Goal: Information Seeking & Learning: Learn about a topic

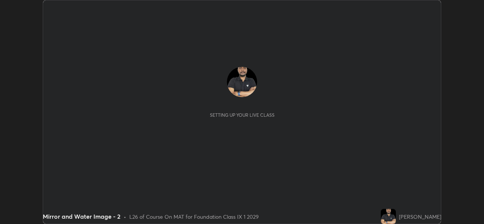
scroll to position [224, 484]
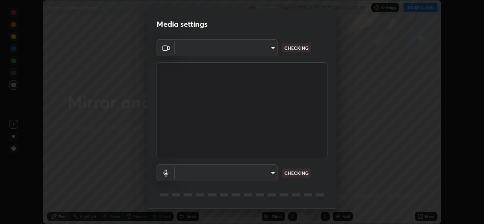
type input "a83bb134842fd6c46cae91b6313aa5efba961fee809e7364c6ef7c36ed00ea69"
type input "1096ec1564036cbcf0e9abd5aaef12808ae7e2dc0601459cd77712751889dd54"
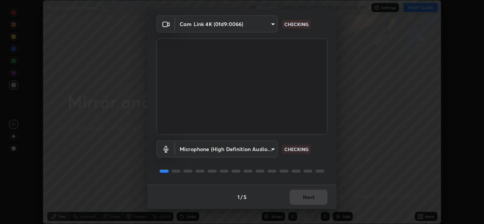
click at [303, 196] on div "1 / 5 Next" at bounding box center [242, 197] width 189 height 24
click at [302, 193] on div "1 / 5 Next" at bounding box center [242, 197] width 189 height 24
click at [305, 191] on div "1 / 5 Next" at bounding box center [242, 197] width 189 height 24
click at [308, 191] on div "1 / 5 Next" at bounding box center [242, 197] width 189 height 24
click at [310, 191] on div "1 / 5 Next" at bounding box center [242, 197] width 189 height 24
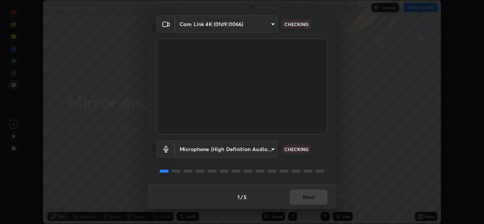
click at [312, 195] on div "1 / 5 Next" at bounding box center [242, 197] width 189 height 24
click at [313, 196] on div "1 / 5 Next" at bounding box center [242, 197] width 189 height 24
click at [313, 205] on div "1 / 5 Next" at bounding box center [242, 197] width 189 height 24
click at [314, 200] on div "1 / 5 Next" at bounding box center [242, 197] width 189 height 24
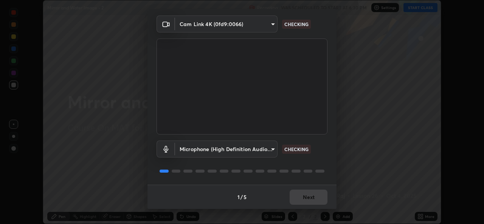
click at [314, 200] on div "1 / 5 Next" at bounding box center [242, 197] width 189 height 24
click at [315, 196] on div "1 / 5 Next" at bounding box center [242, 197] width 189 height 24
click at [317, 197] on div "1 / 5 Next" at bounding box center [242, 197] width 189 height 24
click at [319, 194] on div "1 / 5 Next" at bounding box center [242, 197] width 189 height 24
click at [315, 198] on div "1 / 5 Next" at bounding box center [242, 197] width 189 height 24
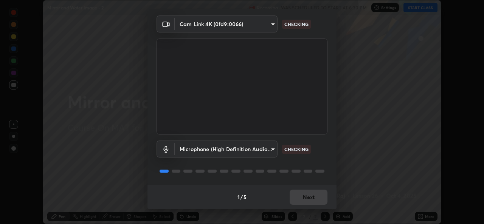
click at [316, 194] on div "1 / 5 Next" at bounding box center [242, 197] width 189 height 24
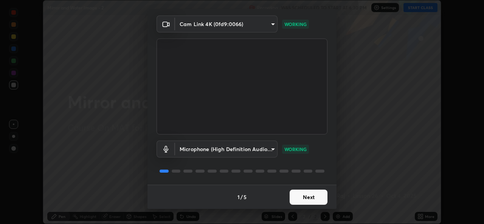
click at [316, 191] on button "Next" at bounding box center [309, 197] width 38 height 15
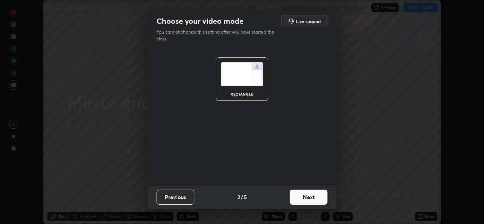
click at [316, 191] on button "Next" at bounding box center [309, 197] width 38 height 15
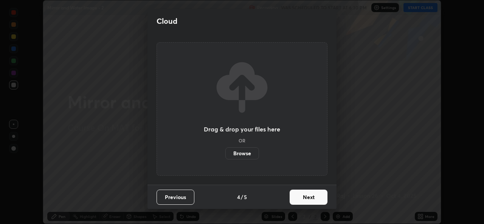
click at [317, 195] on button "Next" at bounding box center [309, 197] width 38 height 15
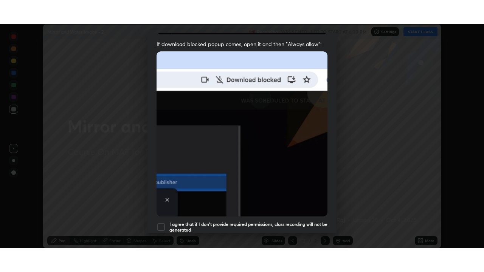
scroll to position [178, 0]
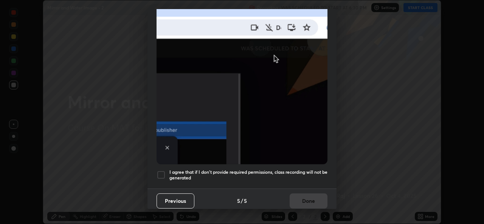
click at [294, 169] on h5 "I agree that if I don't provide required permissions, class recording will not …" at bounding box center [248, 175] width 158 height 12
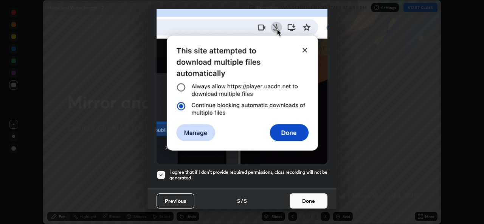
click at [311, 196] on button "Done" at bounding box center [309, 201] width 38 height 15
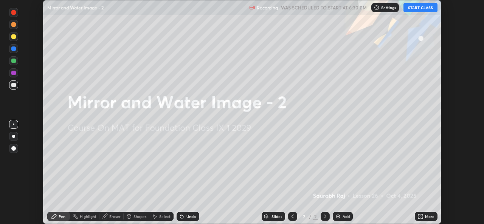
click at [427, 219] on div "More" at bounding box center [429, 217] width 9 height 4
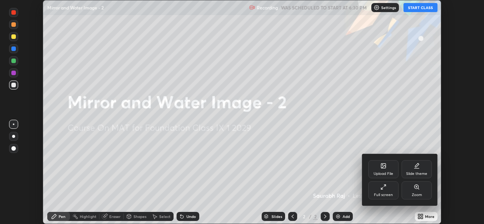
click at [386, 193] on div "Full screen" at bounding box center [383, 195] width 19 height 4
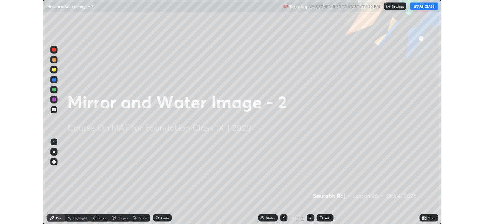
scroll to position [272, 484]
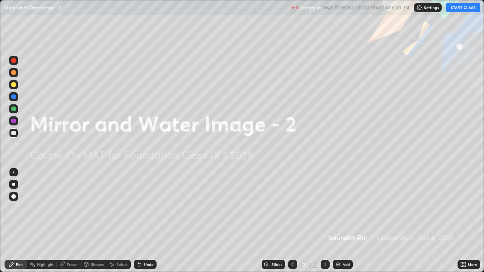
click at [460, 7] on button "START CLASS" at bounding box center [463, 7] width 34 height 9
click at [345, 224] on div "Add" at bounding box center [346, 265] width 7 height 4
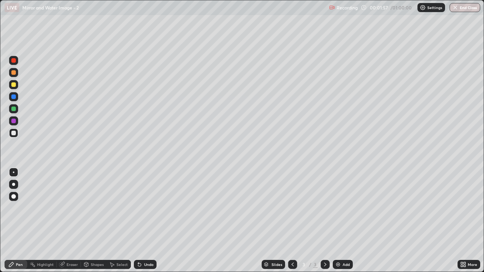
click at [12, 85] on div at bounding box center [13, 84] width 5 height 5
click at [69, 224] on div "Eraser" at bounding box center [72, 265] width 11 height 4
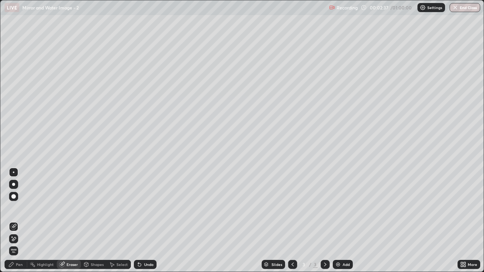
click at [13, 224] on div "Pen" at bounding box center [16, 264] width 23 height 9
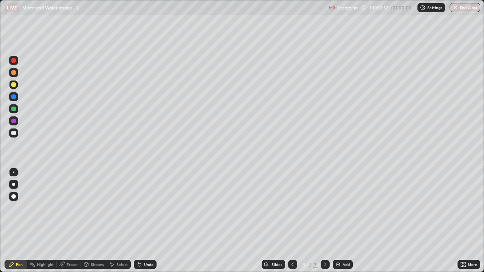
click at [147, 224] on div "Undo" at bounding box center [145, 264] width 23 height 9
click at [150, 224] on div "Undo" at bounding box center [148, 265] width 9 height 4
click at [68, 224] on div "Eraser" at bounding box center [69, 264] width 24 height 9
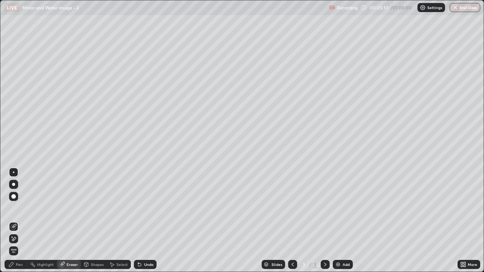
click at [15, 224] on div "Pen" at bounding box center [16, 264] width 23 height 9
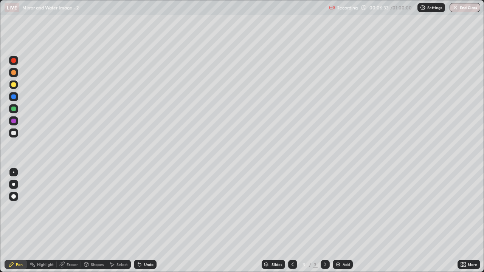
click at [97, 224] on div "Shapes" at bounding box center [97, 265] width 13 height 4
click at [141, 224] on div "Undo" at bounding box center [145, 264] width 23 height 9
click at [339, 224] on img at bounding box center [338, 265] width 6 height 6
click at [18, 135] on div at bounding box center [13, 133] width 9 height 9
click at [138, 224] on icon at bounding box center [138, 263] width 1 height 1
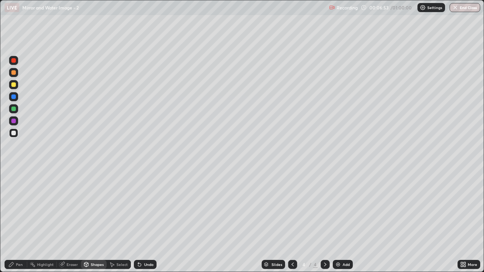
click at [16, 224] on div "Pen" at bounding box center [16, 264] width 23 height 9
click at [146, 224] on div "Undo" at bounding box center [148, 265] width 9 height 4
click at [144, 224] on div "Undo" at bounding box center [145, 264] width 23 height 9
click at [148, 224] on div "Undo" at bounding box center [144, 264] width 26 height 15
click at [348, 224] on div "Add" at bounding box center [346, 265] width 7 height 4
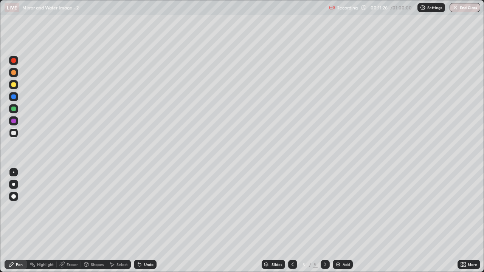
click at [74, 224] on div "Eraser" at bounding box center [72, 265] width 11 height 4
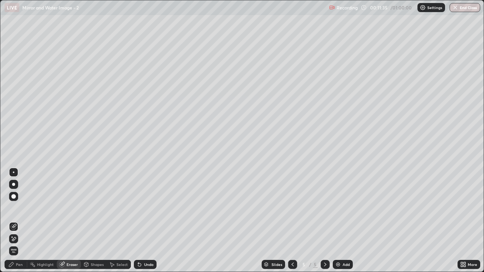
click at [21, 224] on div "Pen" at bounding box center [19, 265] width 7 height 4
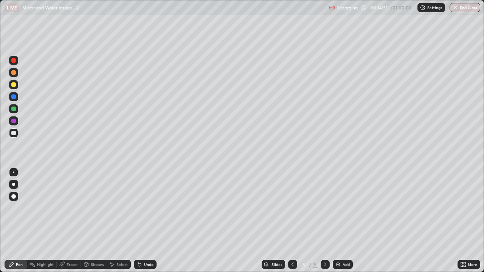
click at [340, 224] on img at bounding box center [338, 265] width 6 height 6
click at [89, 224] on div "Shapes" at bounding box center [94, 264] width 26 height 9
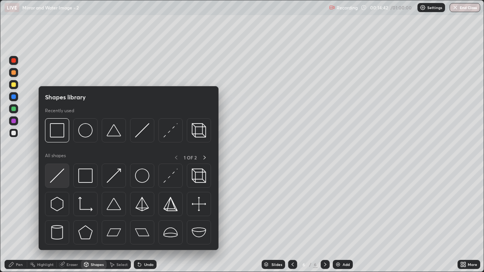
click at [53, 182] on img at bounding box center [57, 176] width 14 height 14
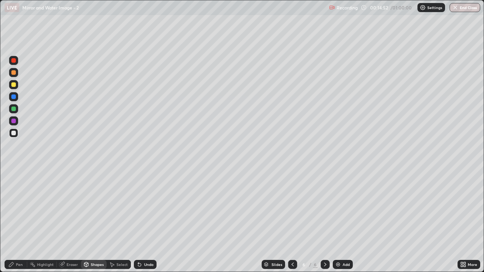
click at [61, 224] on icon at bounding box center [61, 265] width 5 height 5
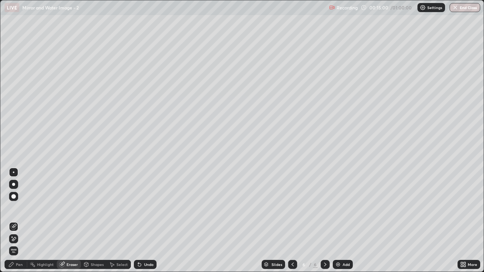
click at [91, 224] on div "Shapes" at bounding box center [97, 265] width 13 height 4
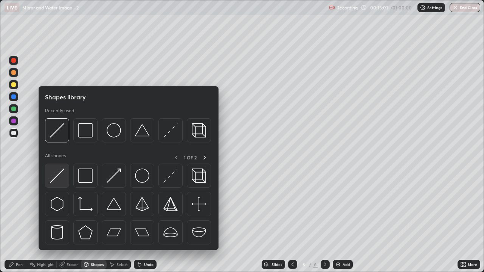
click at [54, 177] on img at bounding box center [57, 176] width 14 height 14
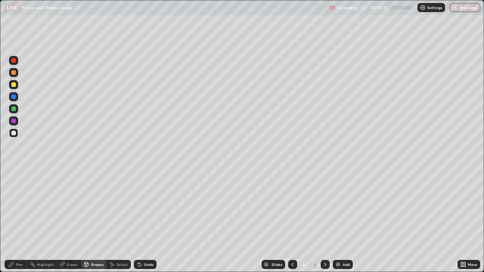
click at [16, 224] on div "Pen" at bounding box center [16, 264] width 23 height 9
click at [89, 224] on div "Shapes" at bounding box center [94, 264] width 26 height 9
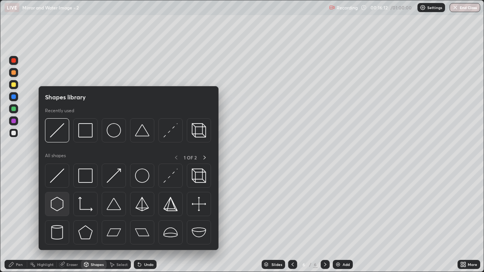
click at [56, 204] on img at bounding box center [57, 204] width 14 height 14
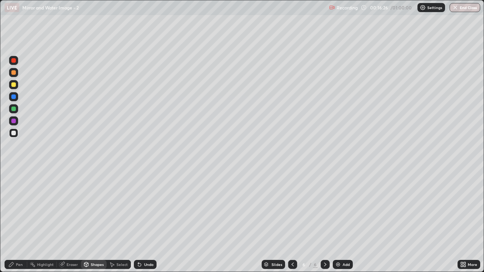
click at [91, 224] on div "Shapes" at bounding box center [97, 265] width 13 height 4
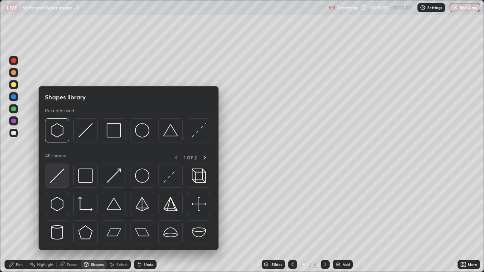
click at [60, 177] on img at bounding box center [57, 176] width 14 height 14
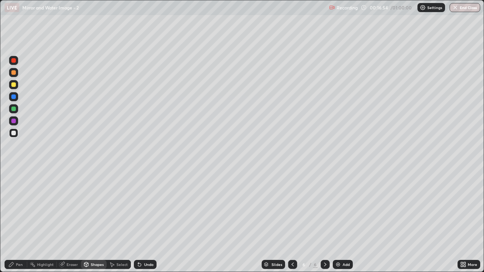
click at [93, 224] on div "Shapes" at bounding box center [97, 265] width 13 height 4
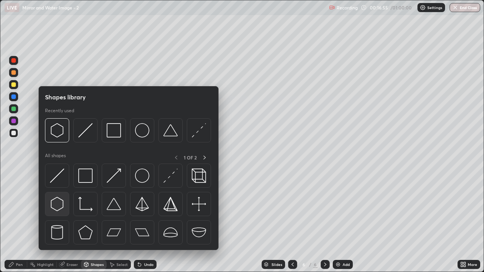
click at [63, 205] on img at bounding box center [57, 204] width 14 height 14
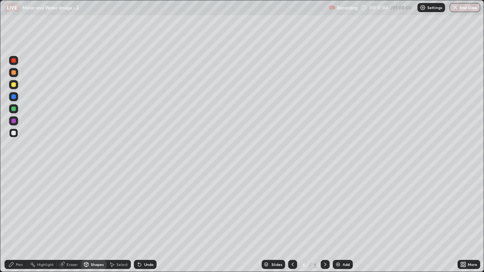
click at [143, 224] on div "Undo" at bounding box center [145, 264] width 23 height 9
click at [155, 224] on div "Undo" at bounding box center [145, 264] width 23 height 9
click at [150, 224] on div "Undo" at bounding box center [148, 265] width 9 height 4
click at [20, 224] on div "Pen" at bounding box center [19, 265] width 7 height 4
click at [340, 224] on img at bounding box center [338, 265] width 6 height 6
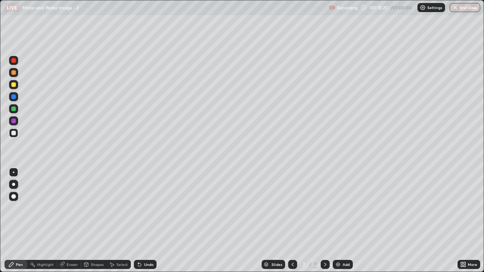
click at [67, 224] on div "Eraser" at bounding box center [72, 265] width 11 height 4
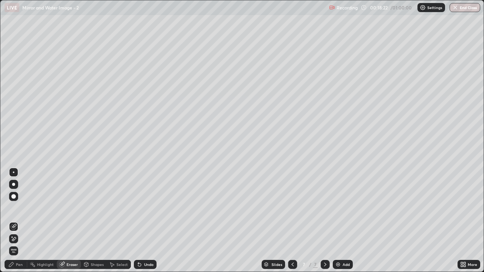
click at [17, 224] on div "Pen" at bounding box center [19, 265] width 7 height 4
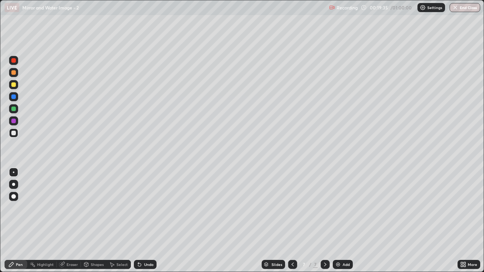
click at [92, 224] on div "Shapes" at bounding box center [94, 264] width 26 height 9
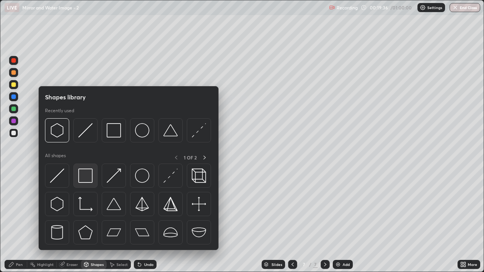
click at [84, 176] on img at bounding box center [85, 176] width 14 height 14
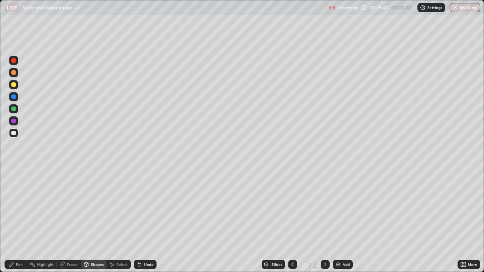
click at [12, 224] on div "Pen" at bounding box center [16, 264] width 23 height 9
click at [337, 224] on img at bounding box center [338, 265] width 6 height 6
click at [145, 224] on div "Undo" at bounding box center [148, 265] width 9 height 4
click at [339, 224] on img at bounding box center [338, 265] width 6 height 6
click at [70, 224] on div "Eraser" at bounding box center [72, 265] width 11 height 4
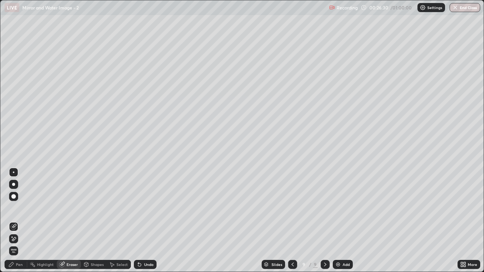
click at [20, 224] on div "Pen" at bounding box center [19, 265] width 7 height 4
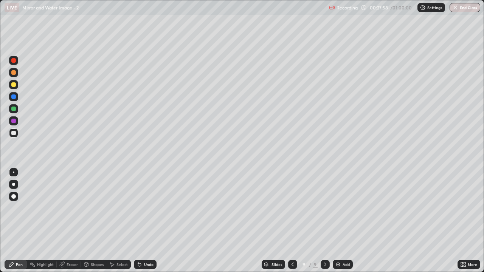
click at [61, 224] on icon at bounding box center [61, 265] width 5 height 5
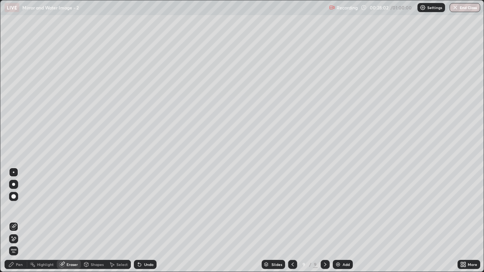
click at [39, 224] on div "Highlight" at bounding box center [45, 265] width 17 height 4
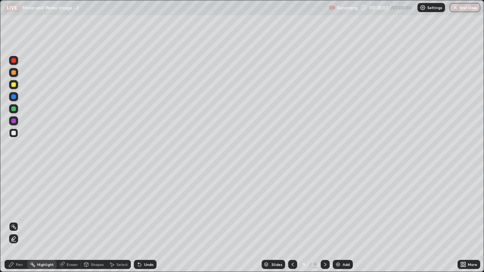
click at [20, 224] on div "Pen" at bounding box center [19, 265] width 7 height 4
click at [68, 224] on div "Eraser" at bounding box center [72, 265] width 11 height 4
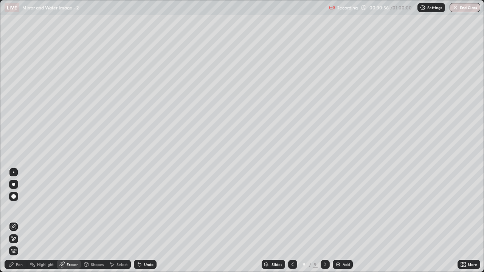
click at [14, 193] on div at bounding box center [13, 196] width 9 height 9
click at [16, 224] on div "Pen" at bounding box center [19, 265] width 7 height 4
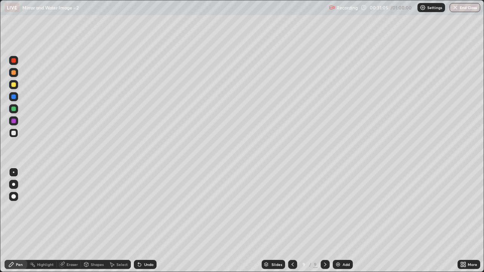
click at [15, 224] on div "Pen" at bounding box center [16, 264] width 23 height 9
click at [65, 224] on div "Eraser" at bounding box center [69, 264] width 24 height 9
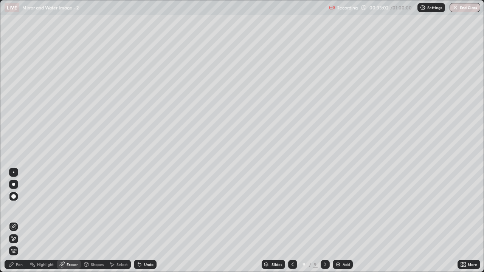
click at [20, 224] on div "Pen" at bounding box center [19, 265] width 7 height 4
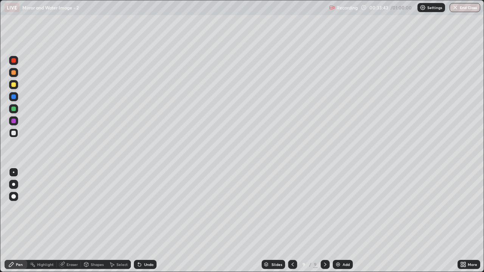
click at [343, 224] on div "Add" at bounding box center [346, 265] width 7 height 4
click at [93, 224] on div "Shapes" at bounding box center [97, 265] width 13 height 4
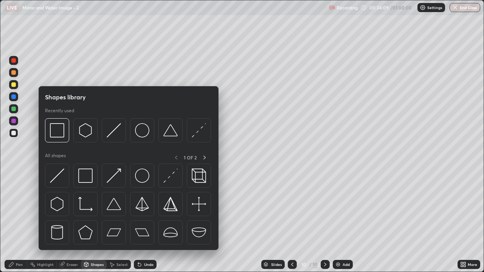
click at [72, 224] on div "Eraser" at bounding box center [72, 265] width 11 height 4
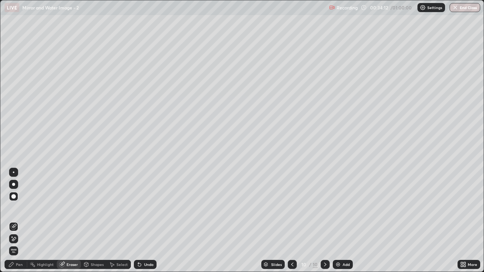
click at [23, 224] on div "Pen" at bounding box center [16, 264] width 23 height 9
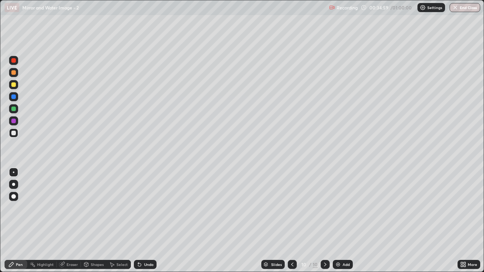
click at [70, 224] on div "Eraser" at bounding box center [72, 265] width 11 height 4
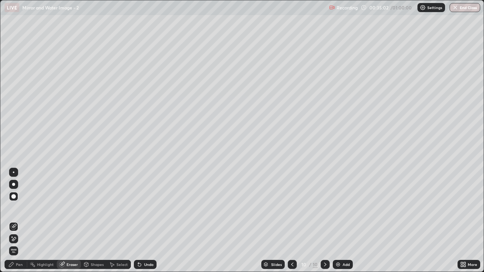
click at [18, 224] on div "Pen" at bounding box center [19, 265] width 7 height 4
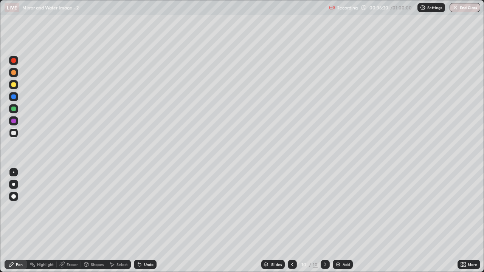
click at [337, 224] on img at bounding box center [338, 265] width 6 height 6
click at [16, 194] on div at bounding box center [13, 196] width 9 height 9
click at [71, 224] on div "Eraser" at bounding box center [72, 265] width 11 height 4
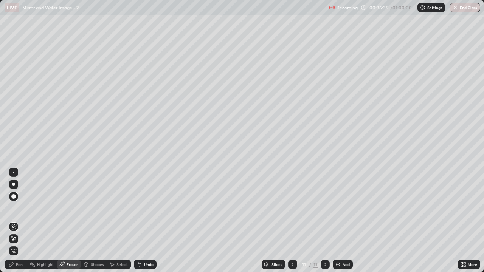
click at [19, 224] on div "Pen" at bounding box center [19, 265] width 7 height 4
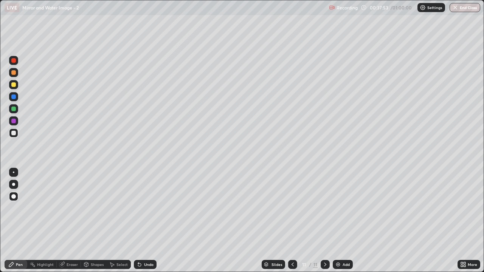
click at [333, 224] on div "Add" at bounding box center [343, 264] width 20 height 9
click at [47, 224] on div "Highlight" at bounding box center [45, 265] width 17 height 4
click at [17, 224] on div "Pen" at bounding box center [19, 265] width 7 height 4
click at [343, 224] on div "Add" at bounding box center [346, 265] width 7 height 4
click at [13, 109] on div at bounding box center [13, 109] width 5 height 5
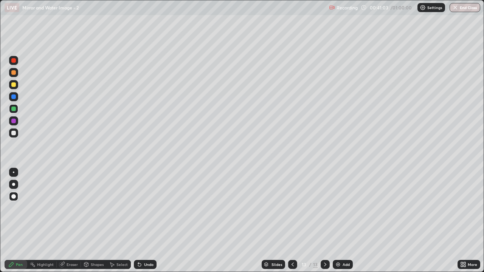
click at [148, 224] on div "Undo" at bounding box center [145, 264] width 23 height 9
click at [144, 224] on div "Undo" at bounding box center [148, 265] width 9 height 4
click at [139, 224] on icon at bounding box center [139, 265] width 3 height 3
click at [464, 3] on button "End Class" at bounding box center [465, 7] width 31 height 9
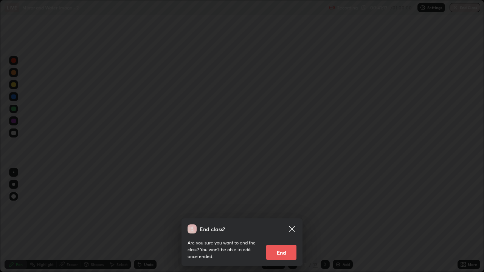
click at [285, 224] on button "End" at bounding box center [281, 252] width 30 height 15
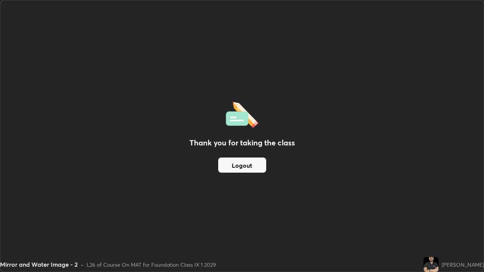
click at [251, 169] on button "Logout" at bounding box center [242, 165] width 48 height 15
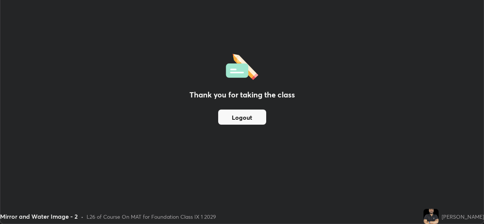
scroll to position [37610, 37350]
